Goal: Information Seeking & Learning: Learn about a topic

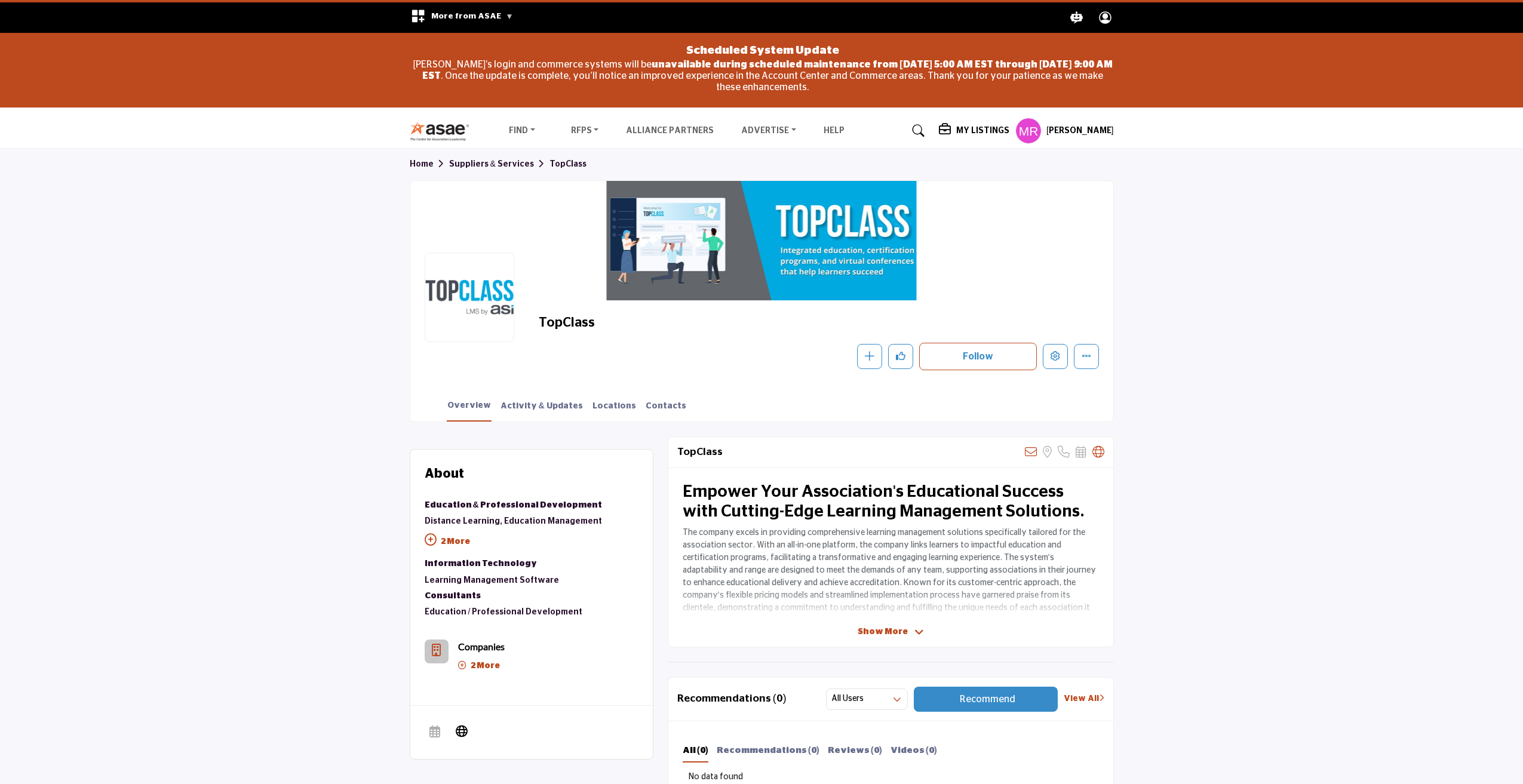
drag, startPoint x: 568, startPoint y: 323, endPoint x: 538, endPoint y: 323, distance: 30.0
click at [538, 323] on div "TopClass Follow Following Message Recommend Add to My Suppliers Claim Listing R…" at bounding box center [762, 342] width 674 height 55
copy h2 "TopClass"
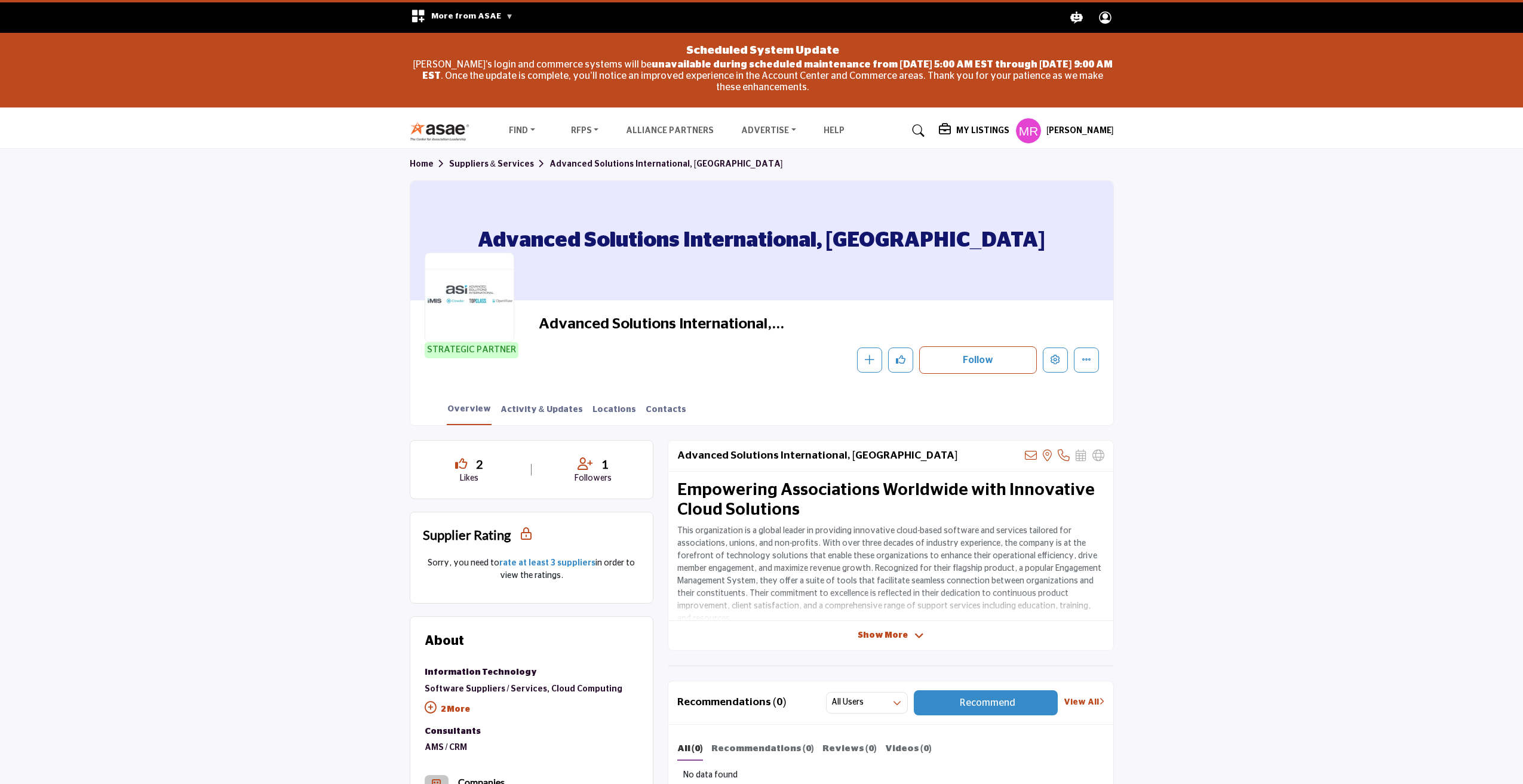
drag, startPoint x: 671, startPoint y: 375, endPoint x: 806, endPoint y: 348, distance: 137.7
click at [687, 372] on div "STRATEGIC PARTNER Advanced Solutions International, ASI Follow Following Messag…" at bounding box center [761, 344] width 703 height 88
drag, startPoint x: 803, startPoint y: 328, endPoint x: 541, endPoint y: 326, distance: 262.0
click at [541, 326] on span "Advanced Solutions International, ASI" at bounding box center [673, 325] width 270 height 20
copy span "Advanced Solutions International, ASI"
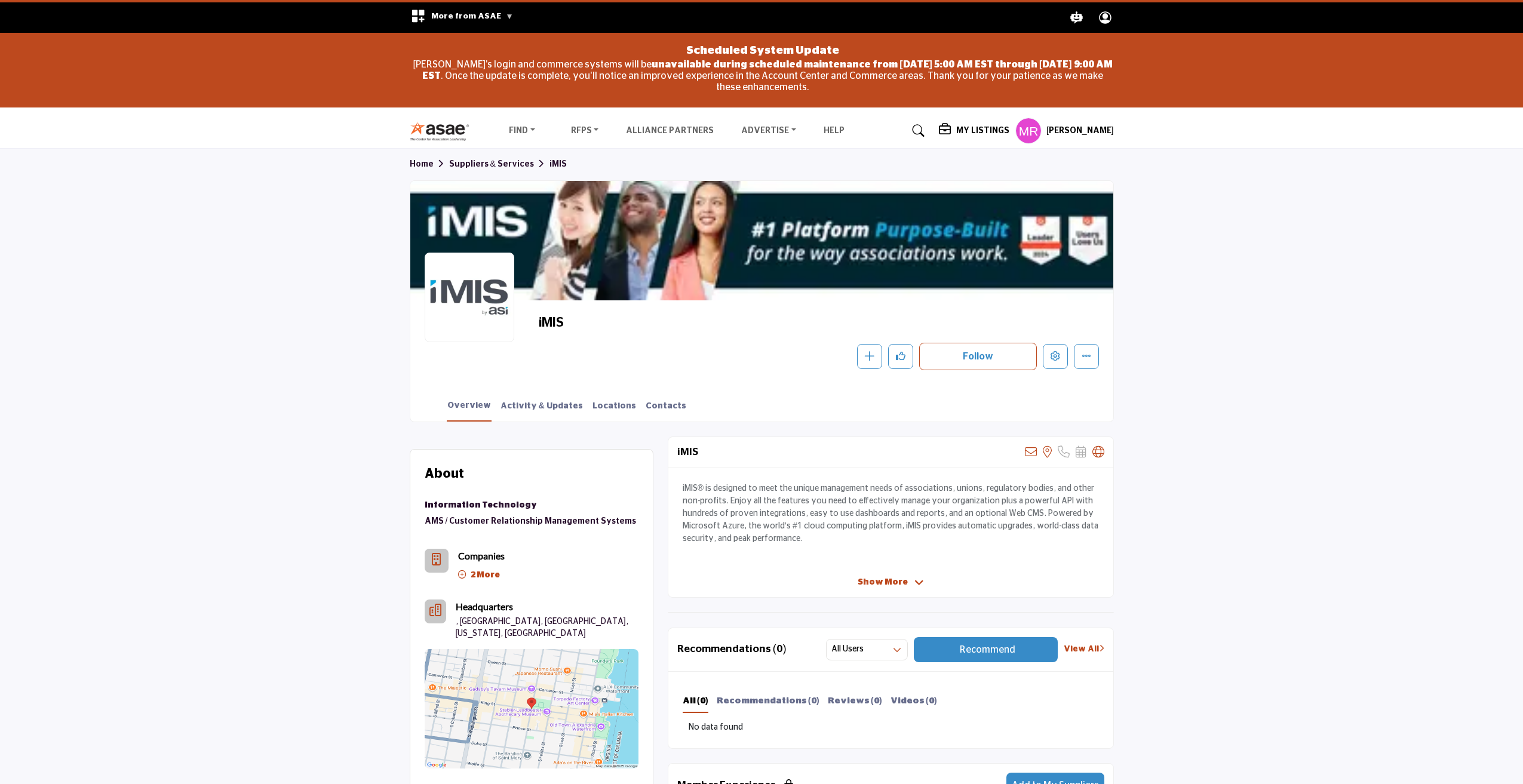
click at [144, 152] on section "Home Suppliers & Services iMIS iMIS Follow Following Message Recommend Add to M…" at bounding box center [761, 285] width 1523 height 273
